Goal: Task Accomplishment & Management: Manage account settings

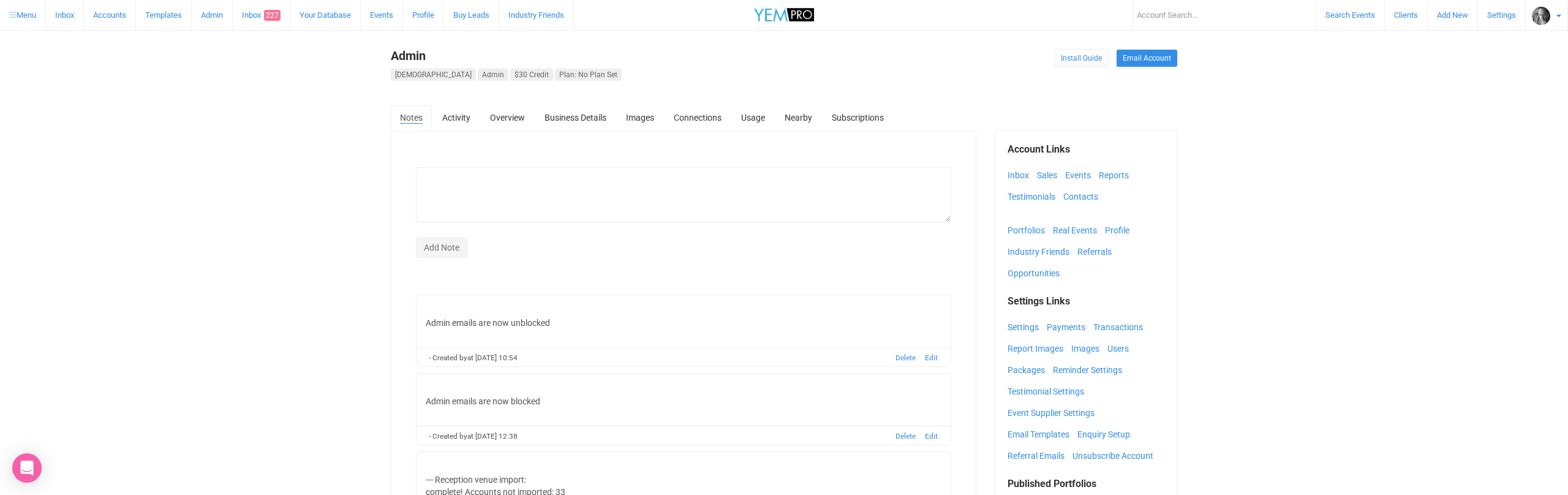
click at [1152, 16] on input "text" at bounding box center [1225, 15] width 184 height 30
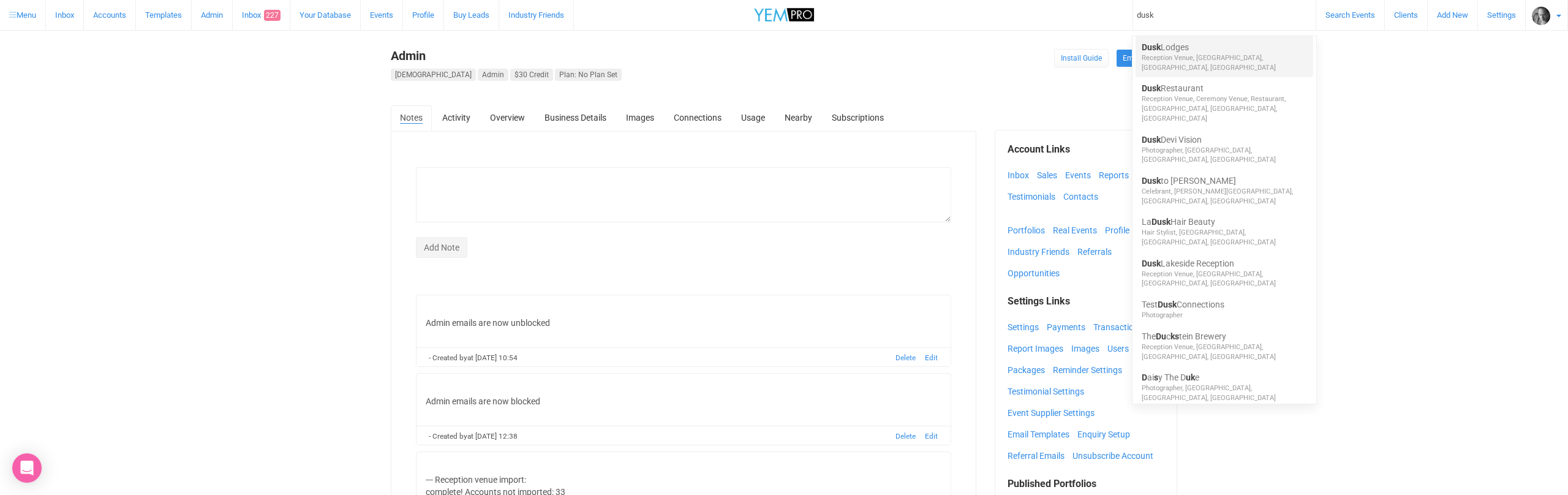
type input "dusk"
click at [1163, 50] on link "Dusk Lodges" at bounding box center [1225, 47] width 165 height 12
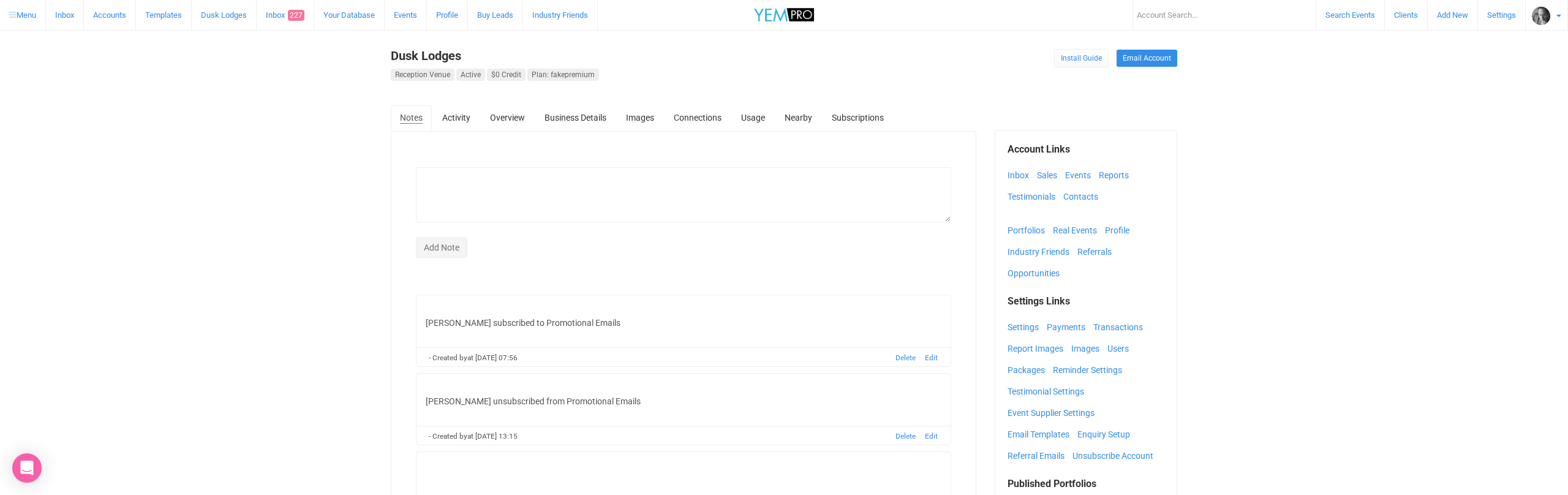
click at [69, 18] on link "Inbox" at bounding box center [65, 15] width 38 height 30
click at [281, 15] on link "Inbox 227" at bounding box center [285, 15] width 57 height 30
click at [289, 14] on link "Inbox 227" at bounding box center [285, 15] width 57 height 30
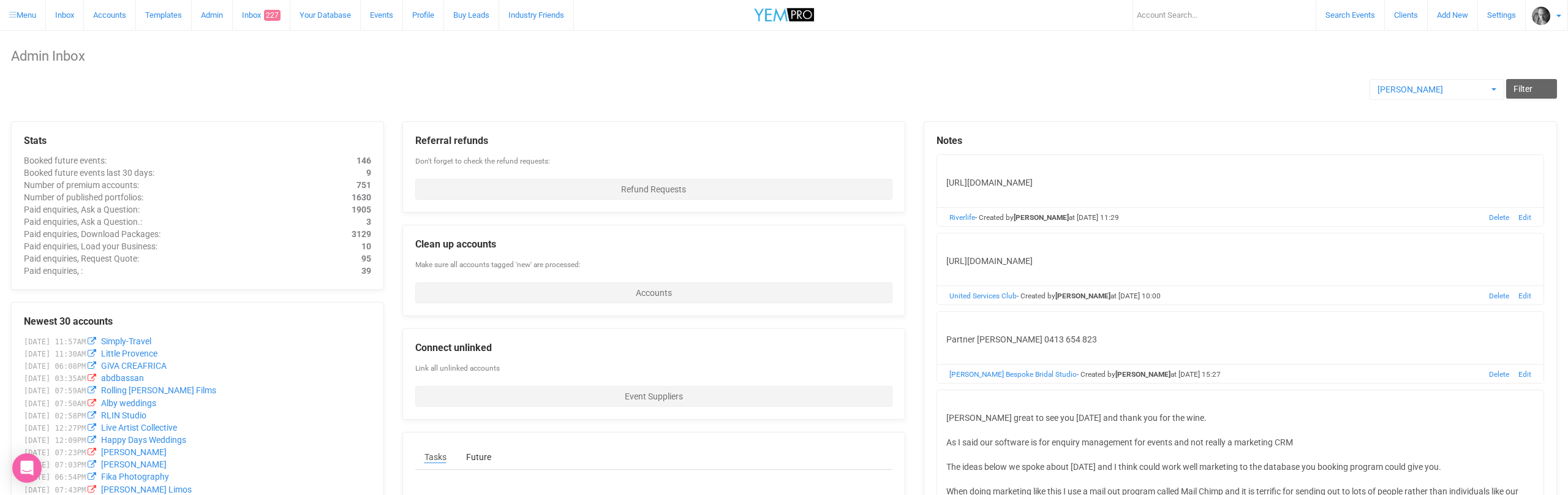
click at [262, 16] on link "Inbox 227" at bounding box center [262, 15] width 57 height 30
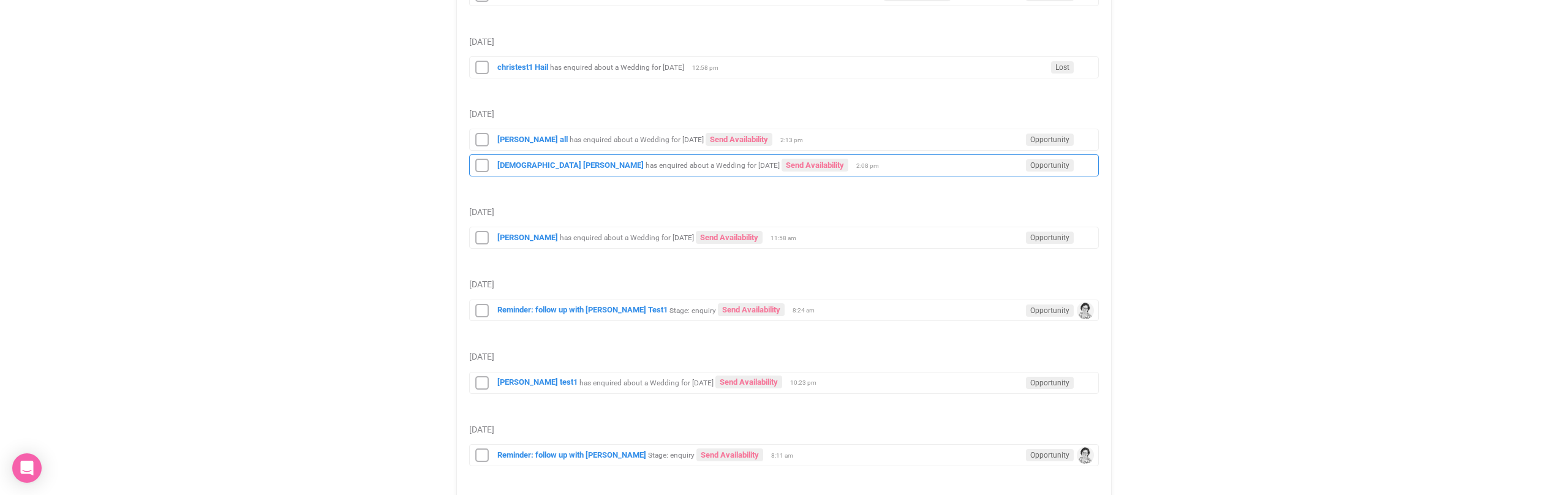
scroll to position [292, 0]
click at [569, 60] on small "has enquired about a Wedding for 1st September 2025" at bounding box center [617, 62] width 134 height 8
